Goal: Transaction & Acquisition: Purchase product/service

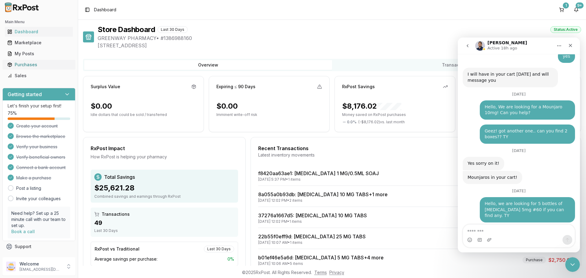
click at [22, 61] on link "Purchases" at bounding box center [39, 64] width 68 height 11
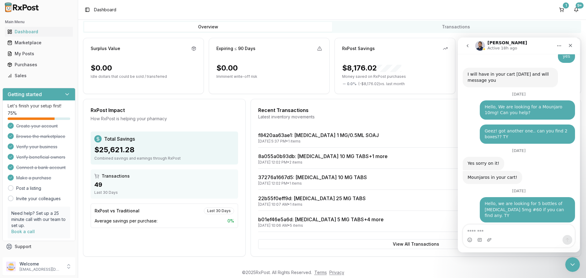
scroll to position [39, 0]
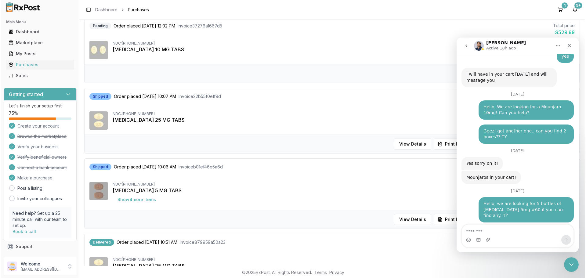
scroll to position [244, 0]
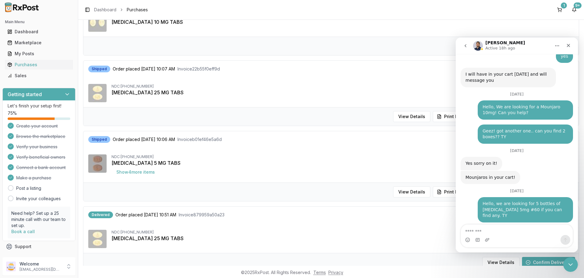
click at [290, 155] on div "NDC: [PHONE_NUMBER]" at bounding box center [342, 157] width 462 height 5
click at [134, 172] on button "Show 4 more item s" at bounding box center [135, 172] width 48 height 11
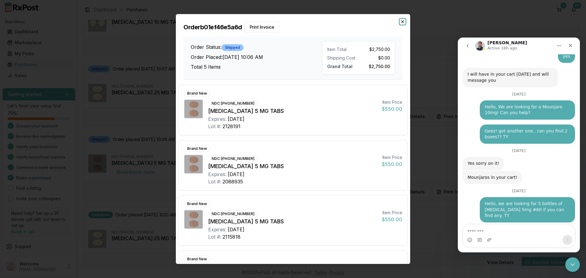
click at [401, 20] on icon "button" at bounding box center [402, 21] width 5 height 5
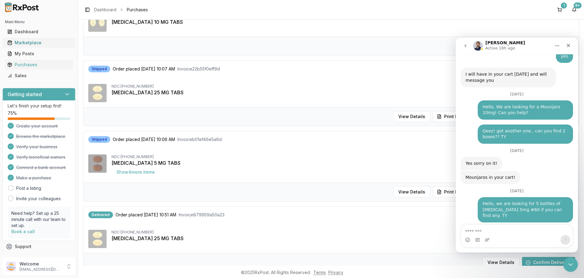
click at [25, 41] on div "Marketplace" at bounding box center [38, 43] width 63 height 6
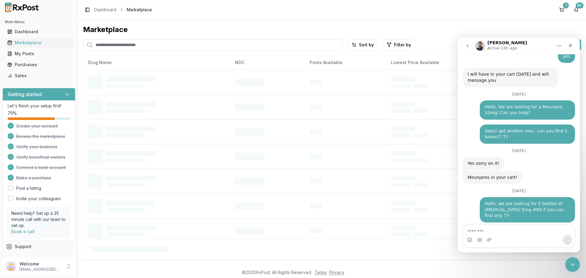
click at [164, 42] on input "search" at bounding box center [213, 44] width 260 height 11
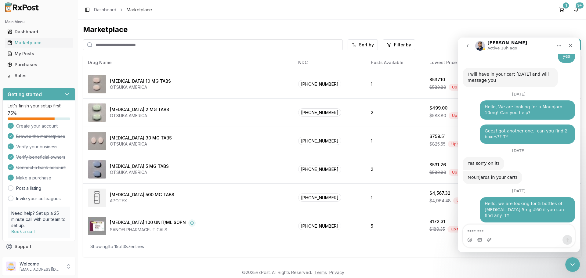
click at [138, 46] on input "search" at bounding box center [213, 44] width 260 height 11
type input "*******"
